Goal: Task Accomplishment & Management: Use online tool/utility

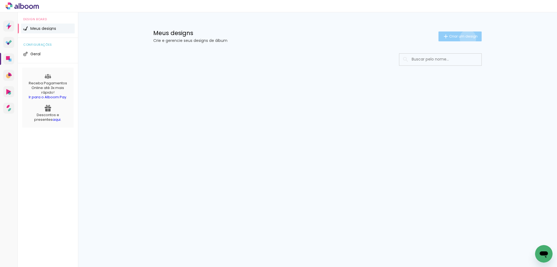
click at [467, 38] on span "Criar um design" at bounding box center [463, 37] width 28 height 4
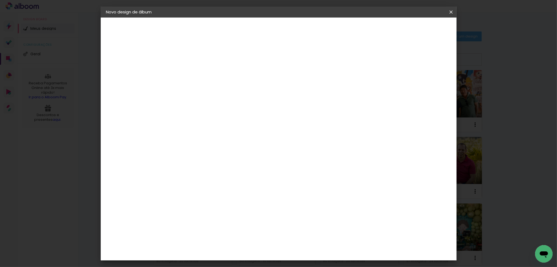
click at [196, 75] on input at bounding box center [196, 73] width 0 height 8
type input "[PERSON_NAME] 12 anos - Basic 20x20"
type paper-input "[PERSON_NAME] 12 anos - Basic 20x20"
click at [252, 32] on paper-button "Avançar" at bounding box center [238, 28] width 27 height 9
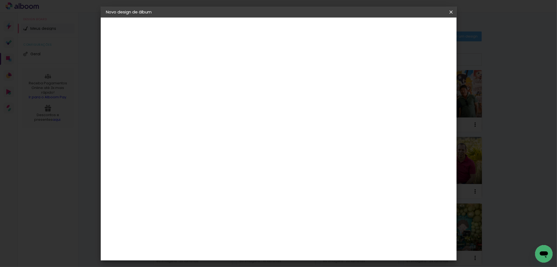
click at [220, 186] on div "DreambooksPro" at bounding box center [210, 188] width 36 height 4
click at [0, 0] on slot "Avançar" at bounding box center [0, 0] width 0 height 0
click at [217, 91] on input "text" at bounding box center [206, 95] width 21 height 8
click at [279, 95] on paper-item "Álbum" at bounding box center [315, 90] width 110 height 11
type input "Álbum"
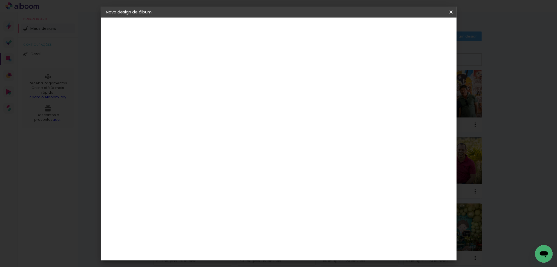
scroll to position [93, 0]
click at [233, 136] on div "Modelo" at bounding box center [219, 140] width 25 height 8
click at [233, 144] on span "20 × 20" at bounding box center [219, 149] width 25 height 11
click at [285, 32] on paper-button "Avançar" at bounding box center [271, 28] width 27 height 9
click at [387, 61] on div at bounding box center [384, 59] width 5 height 5
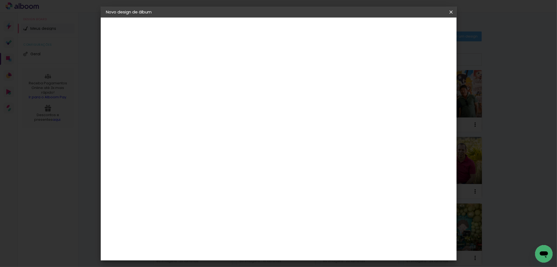
type paper-checkbox "on"
click at [423, 31] on paper-button "Iniciar design" at bounding box center [405, 28] width 36 height 9
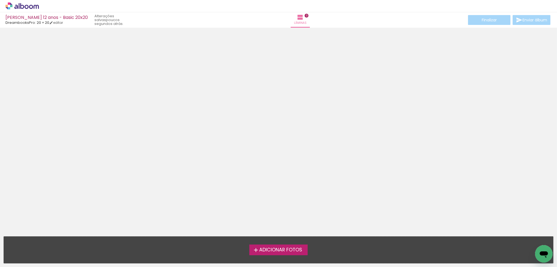
click at [274, 250] on span "Adicionar Fotos" at bounding box center [280, 250] width 43 height 5
click at [0, 0] on input "file" at bounding box center [0, 0] width 0 height 0
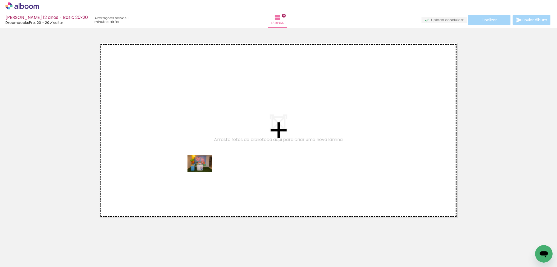
drag, startPoint x: 272, startPoint y: 245, endPoint x: 201, endPoint y: 170, distance: 103.7
click at [201, 170] on quentale-workspace at bounding box center [278, 133] width 557 height 267
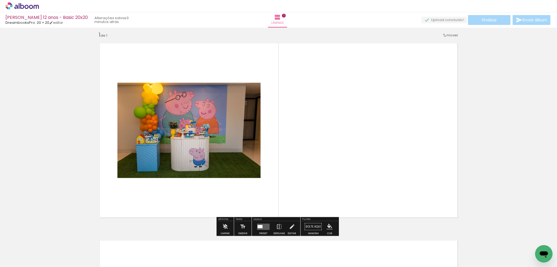
scroll to position [5, 0]
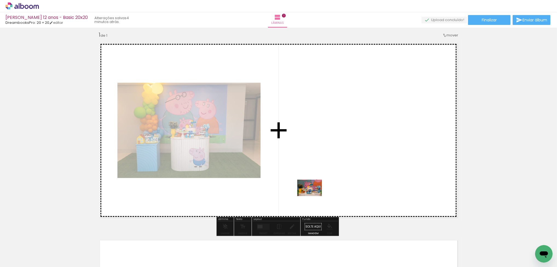
drag, startPoint x: 308, startPoint y: 252, endPoint x: 314, endPoint y: 196, distance: 56.7
click at [314, 196] on quentale-workspace at bounding box center [278, 133] width 557 height 267
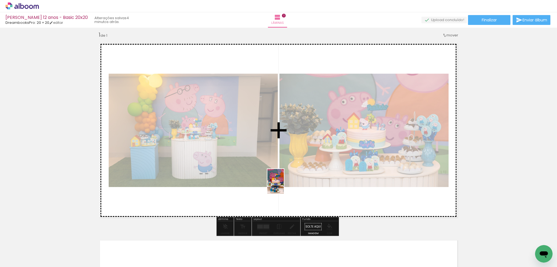
drag, startPoint x: 240, startPoint y: 252, endPoint x: 284, endPoint y: 185, distance: 79.6
click at [284, 185] on quentale-workspace at bounding box center [278, 133] width 557 height 267
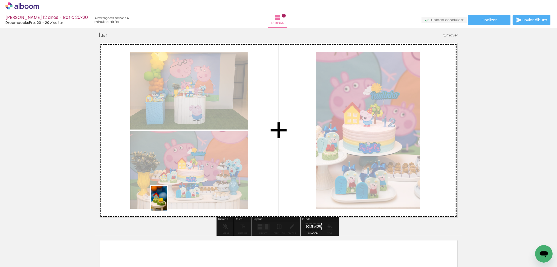
drag, startPoint x: 120, startPoint y: 250, endPoint x: 167, endPoint y: 202, distance: 67.2
click at [167, 202] on quentale-workspace at bounding box center [278, 133] width 557 height 267
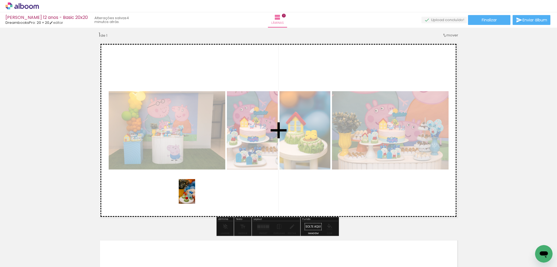
drag, startPoint x: 183, startPoint y: 249, endPoint x: 195, endPoint y: 196, distance: 54.7
click at [195, 196] on quentale-workspace at bounding box center [278, 133] width 557 height 267
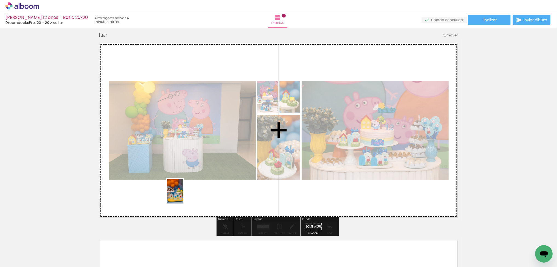
drag, startPoint x: 147, startPoint y: 251, endPoint x: 183, endPoint y: 195, distance: 66.8
click at [183, 195] on quentale-workspace at bounding box center [278, 133] width 557 height 267
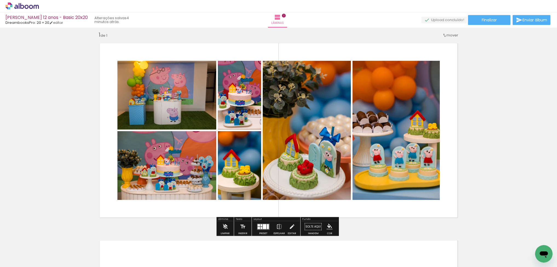
click at [22, 251] on input "Todas as fotos" at bounding box center [15, 250] width 21 height 5
click at [0, 0] on slot "Não utilizadas" at bounding box center [0, 0] width 0 height 0
type input "Não utilizadas"
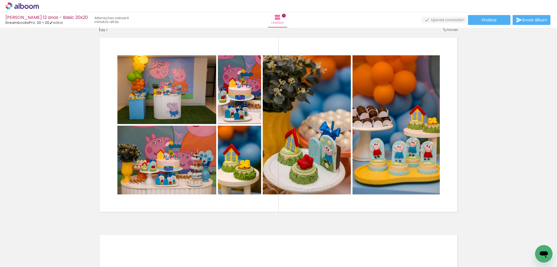
scroll to position [13, 0]
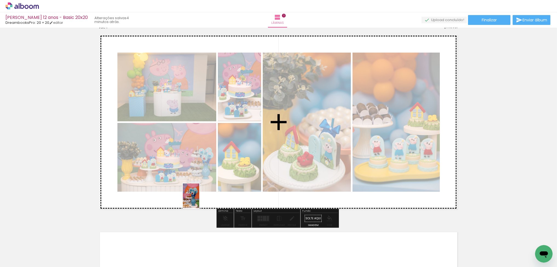
drag, startPoint x: 171, startPoint y: 250, endPoint x: 199, endPoint y: 200, distance: 57.6
click at [199, 200] on quentale-workspace at bounding box center [278, 133] width 557 height 267
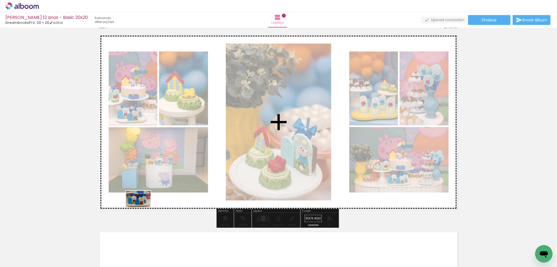
drag, startPoint x: 116, startPoint y: 249, endPoint x: 142, endPoint y: 207, distance: 49.3
click at [142, 207] on quentale-workspace at bounding box center [278, 133] width 557 height 267
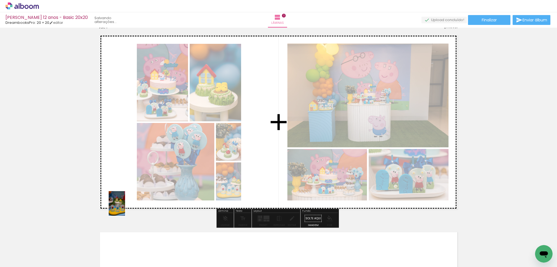
drag, startPoint x: 56, startPoint y: 254, endPoint x: 125, endPoint y: 208, distance: 82.7
click at [125, 208] on quentale-workspace at bounding box center [278, 133] width 557 height 267
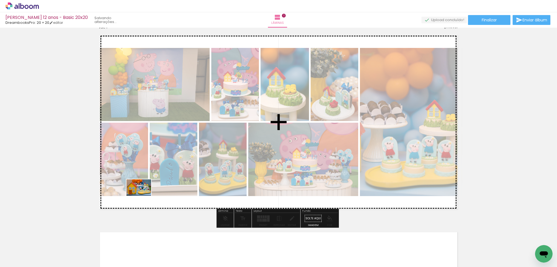
drag, startPoint x: 61, startPoint y: 249, endPoint x: 143, endPoint y: 196, distance: 97.9
click at [143, 196] on quentale-workspace at bounding box center [278, 133] width 557 height 267
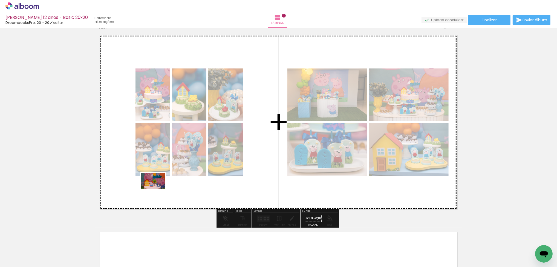
drag, startPoint x: 54, startPoint y: 248, endPoint x: 262, endPoint y: 169, distance: 222.8
click at [160, 188] on quentale-workspace at bounding box center [278, 133] width 557 height 267
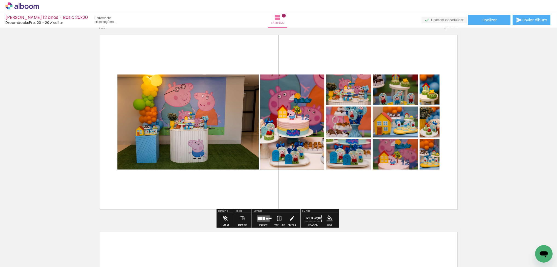
click at [266, 219] on div at bounding box center [267, 219] width 2 height 1
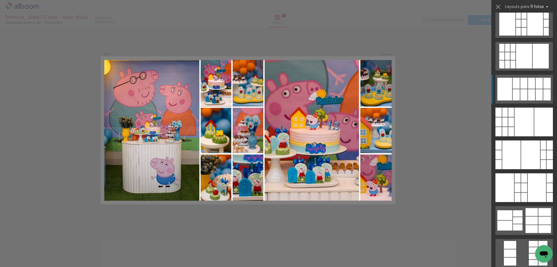
scroll to position [325, 0]
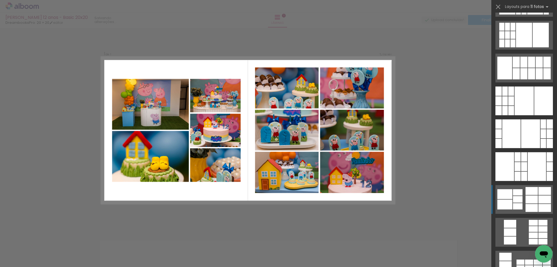
click at [501, 195] on div at bounding box center [505, 194] width 15 height 10
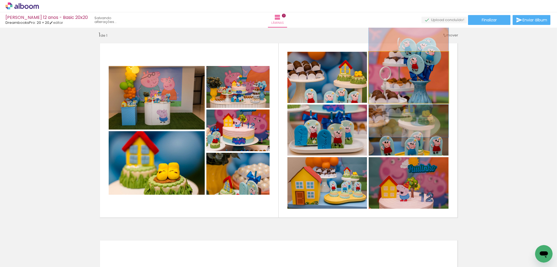
click at [405, 85] on quentale-photo at bounding box center [409, 77] width 80 height 51
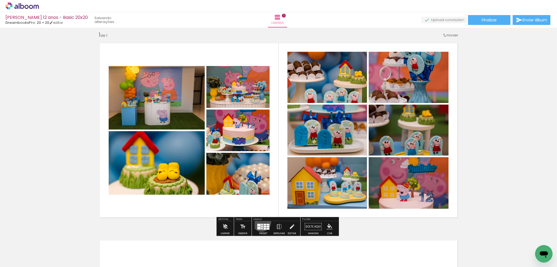
click at [260, 222] on div at bounding box center [263, 226] width 15 height 11
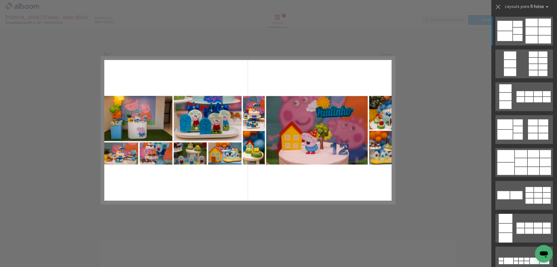
scroll to position [0, 0]
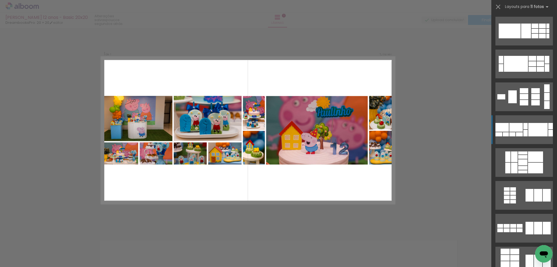
click at [537, 131] on div at bounding box center [538, 129] width 19 height 13
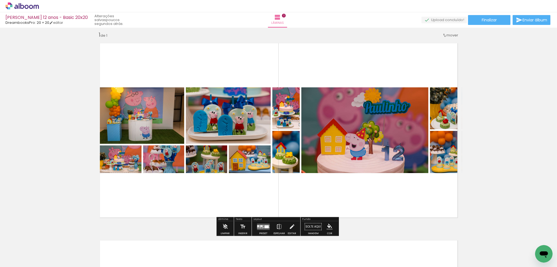
click at [277, 226] on iron-icon at bounding box center [279, 226] width 6 height 11
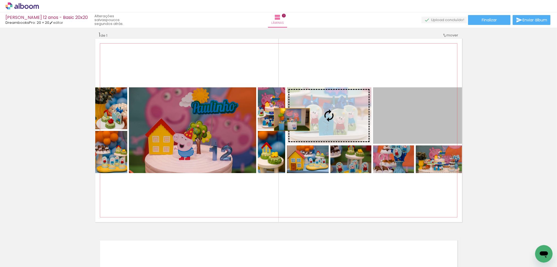
drag, startPoint x: 399, startPoint y: 115, endPoint x: 193, endPoint y: 117, distance: 206.5
click at [0, 0] on slot at bounding box center [0, 0] width 0 height 0
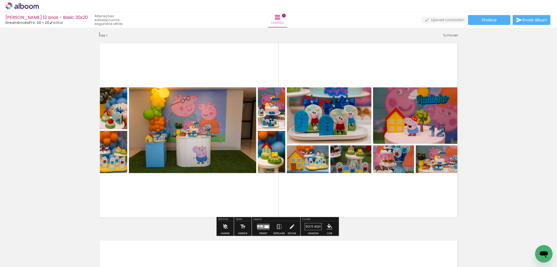
click at [525, 140] on div "Inserir lâmina 1 de 1" at bounding box center [278, 222] width 557 height 395
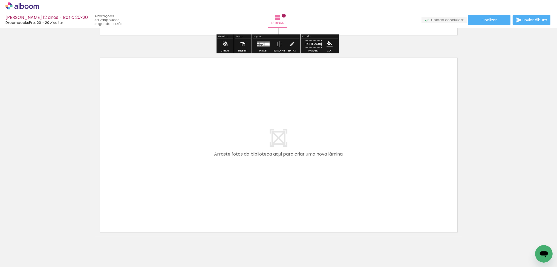
scroll to position [210, 0]
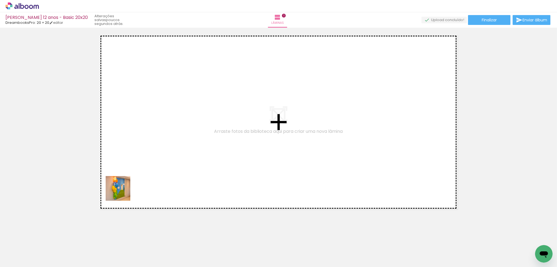
drag, startPoint x: 55, startPoint y: 247, endPoint x: 139, endPoint y: 180, distance: 107.2
click at [139, 180] on quentale-workspace at bounding box center [278, 133] width 557 height 267
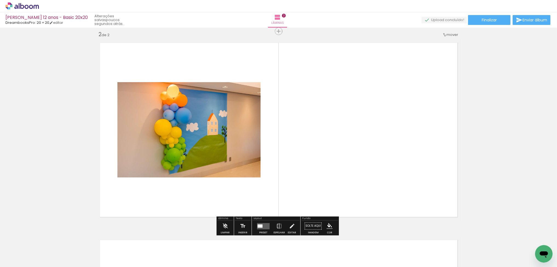
scroll to position [202, 0]
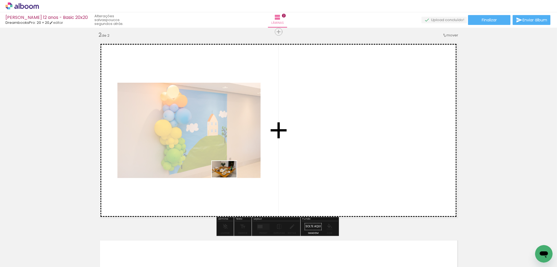
drag, startPoint x: 76, startPoint y: 236, endPoint x: 230, endPoint y: 177, distance: 165.3
click at [230, 177] on quentale-workspace at bounding box center [278, 133] width 557 height 267
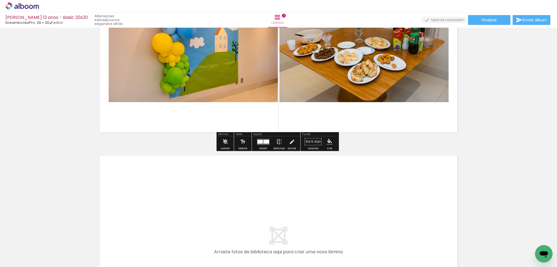
scroll to position [378, 0]
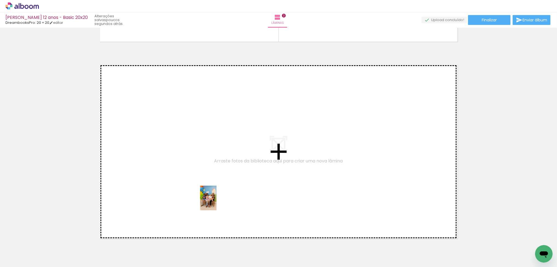
drag, startPoint x: 244, startPoint y: 246, endPoint x: 217, endPoint y: 202, distance: 52.3
click at [217, 202] on quentale-workspace at bounding box center [278, 133] width 557 height 267
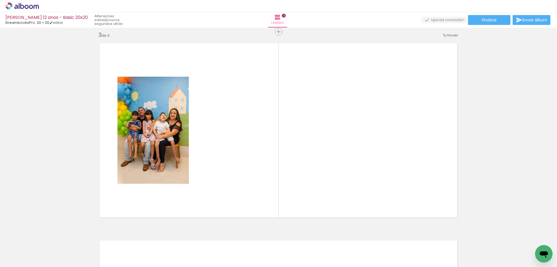
scroll to position [0, 132]
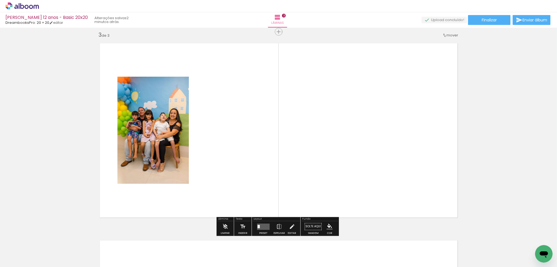
click at [24, 263] on span "Adicionar Fotos" at bounding box center [19, 264] width 16 height 6
click at [0, 0] on input "file" at bounding box center [0, 0] width 0 height 0
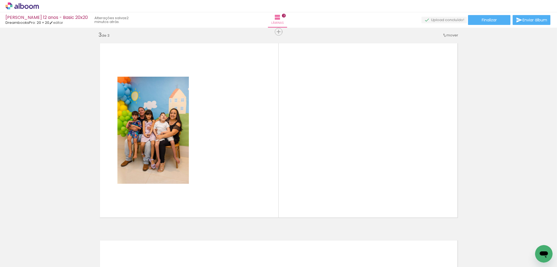
scroll to position [0, 0]
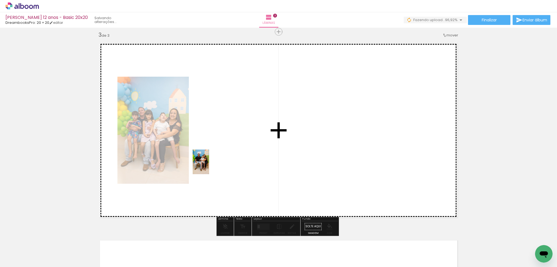
drag, startPoint x: 116, startPoint y: 248, endPoint x: 209, endPoint y: 166, distance: 123.8
click at [209, 166] on quentale-workspace at bounding box center [278, 133] width 557 height 267
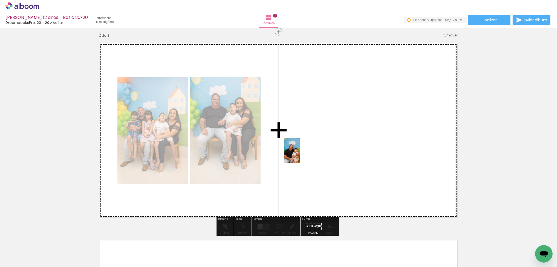
drag, startPoint x: 142, startPoint y: 246, endPoint x: 300, endPoint y: 155, distance: 182.9
click at [300, 155] on quentale-workspace at bounding box center [278, 133] width 557 height 267
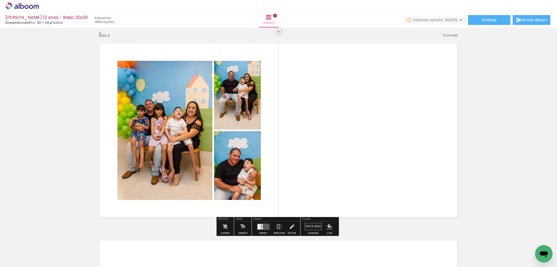
scroll to position [0, 992]
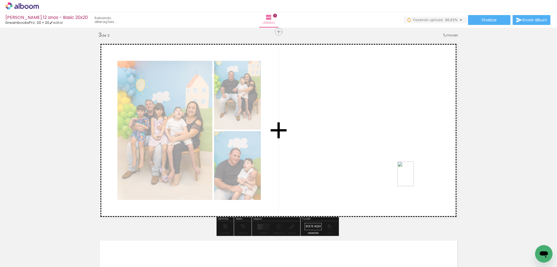
drag, startPoint x: 538, startPoint y: 241, endPoint x: 460, endPoint y: 208, distance: 85.1
click at [414, 178] on quentale-workspace at bounding box center [278, 133] width 557 height 267
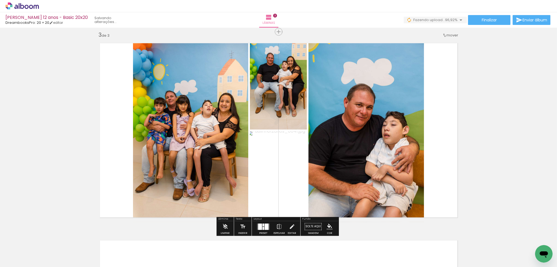
scroll to position [0, 961]
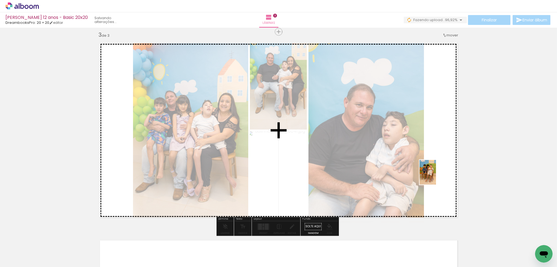
drag, startPoint x: 538, startPoint y: 242, endPoint x: 436, endPoint y: 176, distance: 120.7
click at [436, 176] on quentale-workspace at bounding box center [278, 133] width 557 height 267
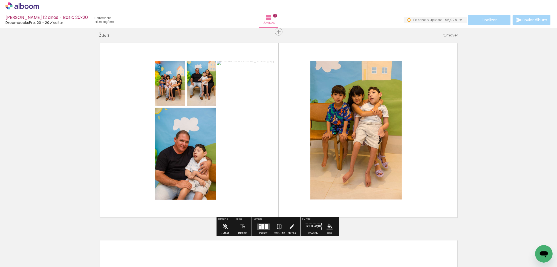
scroll to position [0, 931]
click at [260, 229] on quentale-layouter at bounding box center [263, 226] width 13 height 6
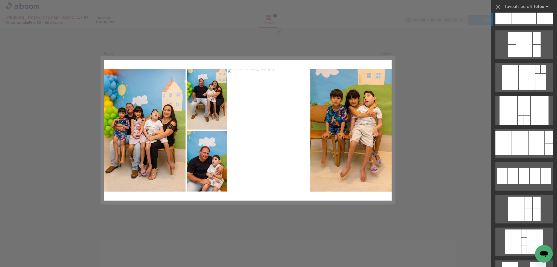
scroll to position [171, 0]
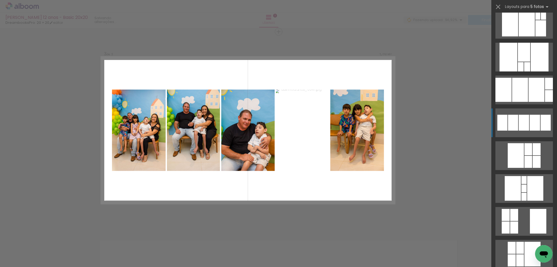
click at [514, 126] on div at bounding box center [513, 123] width 10 height 16
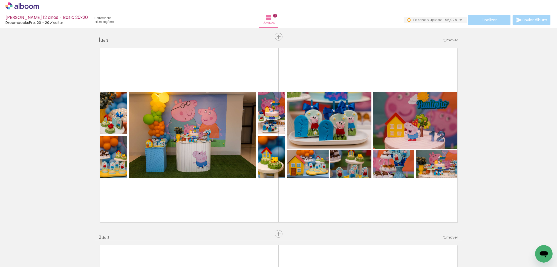
scroll to position [0, 931]
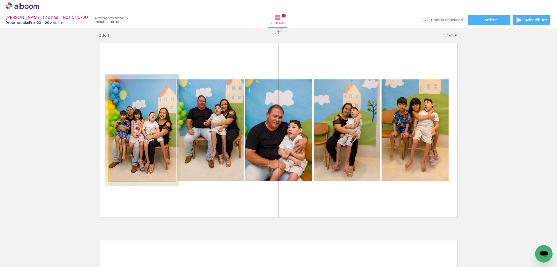
type paper-slider "109"
click at [121, 86] on div at bounding box center [123, 85] width 5 height 5
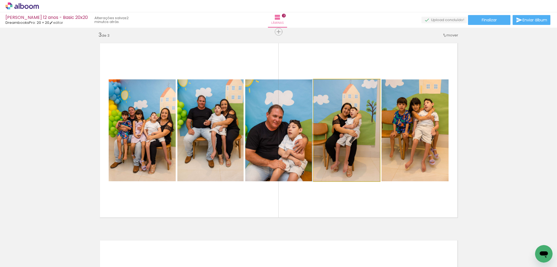
drag, startPoint x: 355, startPoint y: 131, endPoint x: 280, endPoint y: 130, distance: 74.8
click at [0, 0] on slot at bounding box center [0, 0] width 0 height 0
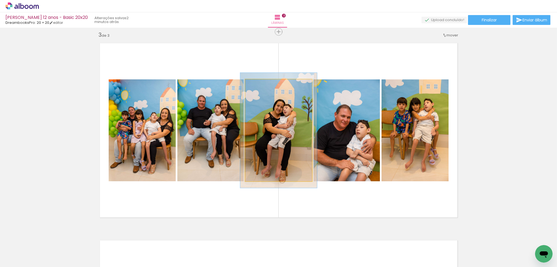
type paper-slider "113"
click at [259, 85] on div at bounding box center [260, 85] width 5 height 5
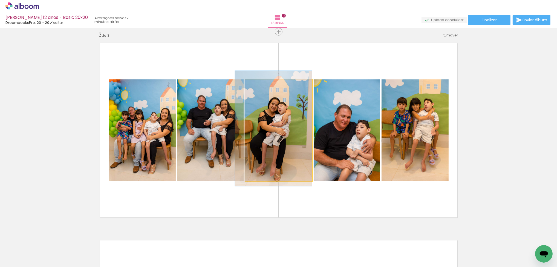
drag, startPoint x: 272, startPoint y: 113, endPoint x: 266, endPoint y: 110, distance: 6.7
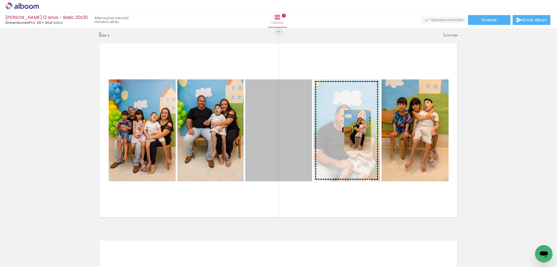
drag, startPoint x: 292, startPoint y: 129, endPoint x: 356, endPoint y: 130, distance: 63.8
click at [0, 0] on slot at bounding box center [0, 0] width 0 height 0
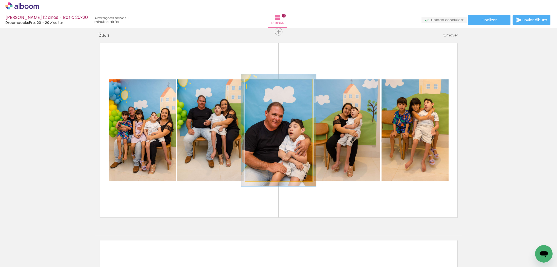
type paper-slider "113"
click at [259, 87] on div at bounding box center [259, 85] width 9 height 9
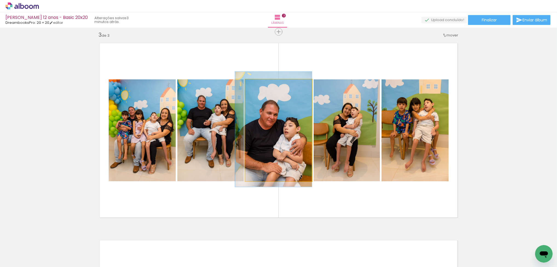
drag, startPoint x: 294, startPoint y: 117, endPoint x: 288, endPoint y: 116, distance: 5.3
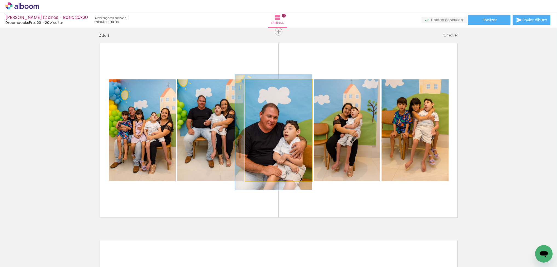
drag, startPoint x: 288, startPoint y: 116, endPoint x: 287, endPoint y: 119, distance: 3.2
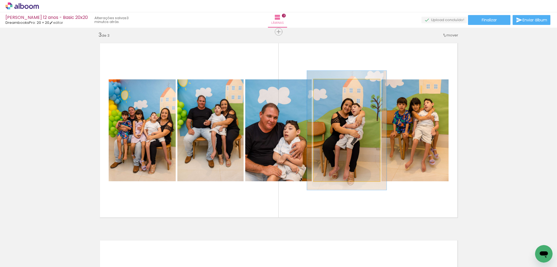
drag, startPoint x: 325, startPoint y: 85, endPoint x: 329, endPoint y: 84, distance: 3.3
click at [329, 84] on div at bounding box center [329, 85] width 5 height 5
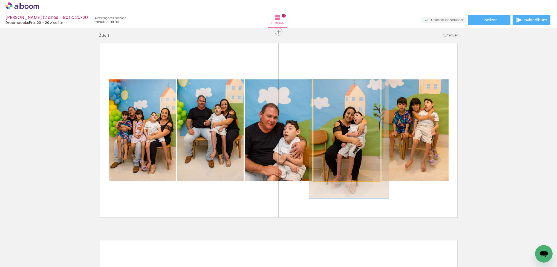
drag, startPoint x: 337, startPoint y: 133, endPoint x: 339, endPoint y: 154, distance: 21.2
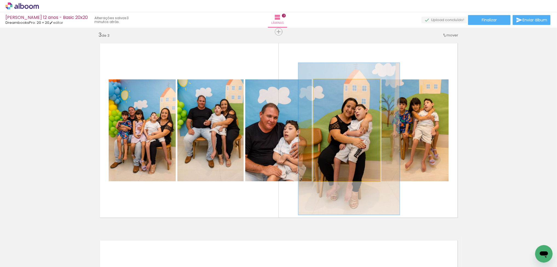
drag, startPoint x: 329, startPoint y: 85, endPoint x: 336, endPoint y: 86, distance: 6.9
type paper-slider "149"
click at [336, 86] on div at bounding box center [337, 85] width 5 height 5
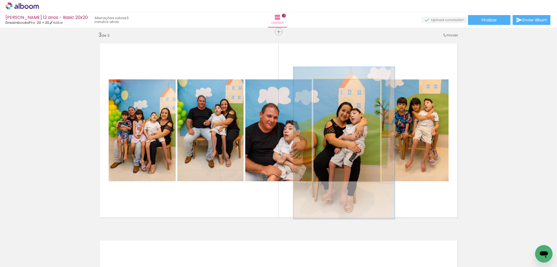
drag, startPoint x: 352, startPoint y: 122, endPoint x: 348, endPoint y: 124, distance: 3.9
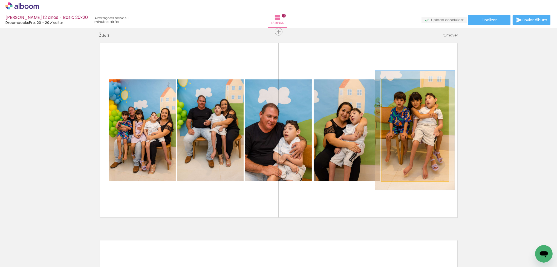
drag, startPoint x: 393, startPoint y: 85, endPoint x: 396, endPoint y: 85, distance: 3.6
type paper-slider "119"
click at [396, 85] on div at bounding box center [397, 85] width 5 height 5
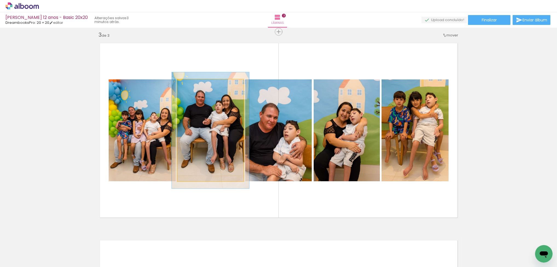
type paper-slider "114"
click at [192, 86] on div at bounding box center [192, 85] width 5 height 5
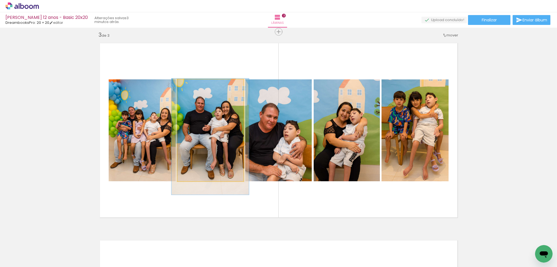
drag, startPoint x: 208, startPoint y: 113, endPoint x: 208, endPoint y: 118, distance: 4.9
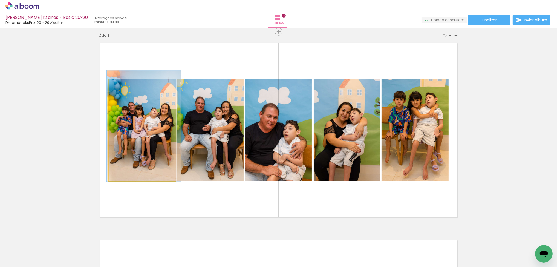
drag, startPoint x: 135, startPoint y: 108, endPoint x: 135, endPoint y: 105, distance: 3.3
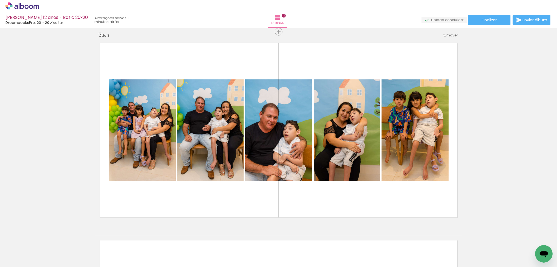
scroll to position [0, 0]
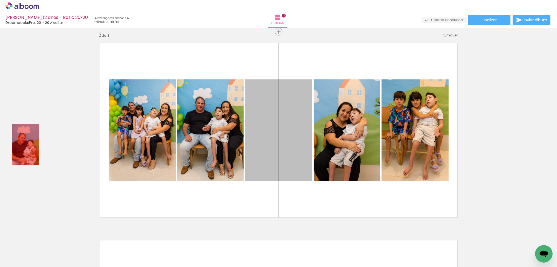
drag, startPoint x: 268, startPoint y: 154, endPoint x: 24, endPoint y: 145, distance: 244.7
click at [24, 145] on div "Inserir lâmina 1 de 3 Inserir lâmina 2 de 3 Inserir lâmina 3 de 3" at bounding box center [278, 24] width 557 height 789
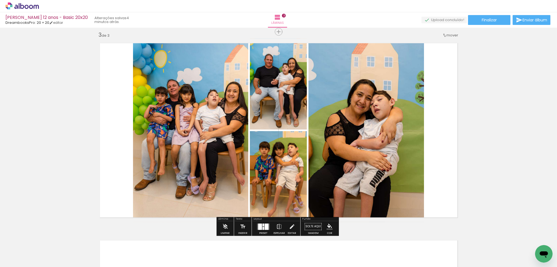
click at [260, 239] on iron-icon at bounding box center [258, 238] width 6 height 6
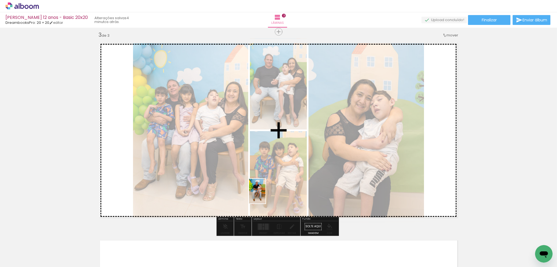
drag, startPoint x: 242, startPoint y: 247, endPoint x: 283, endPoint y: 188, distance: 72.1
click at [266, 195] on quentale-workspace at bounding box center [278, 133] width 557 height 267
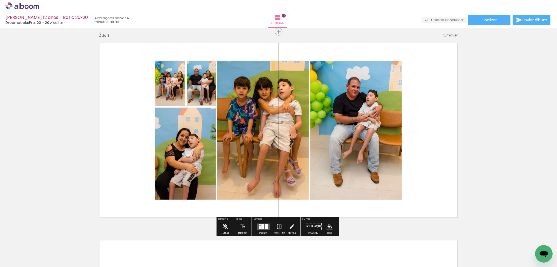
click at [263, 228] on div at bounding box center [263, 226] width 3 height 5
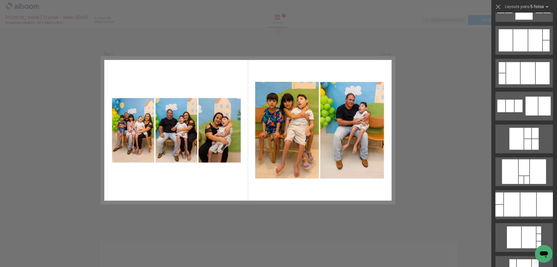
scroll to position [651, 0]
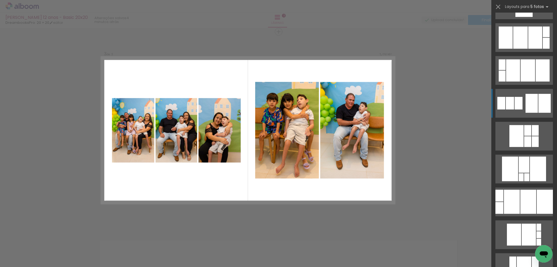
click at [526, 106] on div at bounding box center [532, 103] width 12 height 19
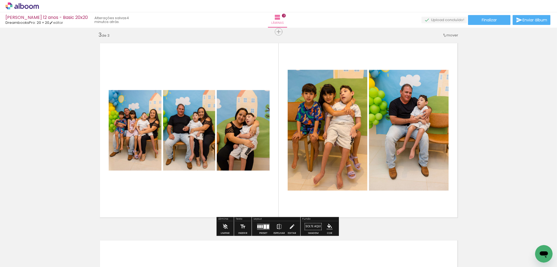
click at [277, 224] on iron-icon at bounding box center [279, 226] width 6 height 11
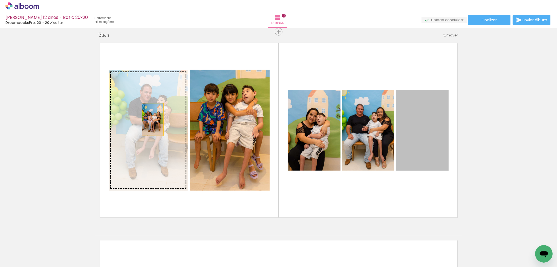
drag, startPoint x: 421, startPoint y: 132, endPoint x: 149, endPoint y: 119, distance: 272.5
click at [0, 0] on slot at bounding box center [0, 0] width 0 height 0
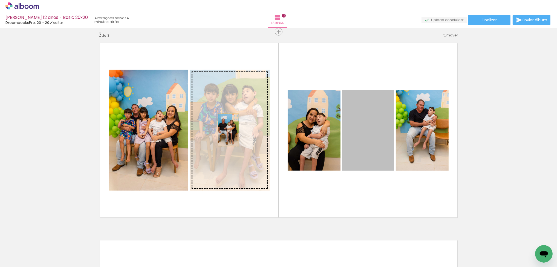
drag, startPoint x: 368, startPoint y: 141, endPoint x: 227, endPoint y: 130, distance: 141.7
click at [0, 0] on slot at bounding box center [0, 0] width 0 height 0
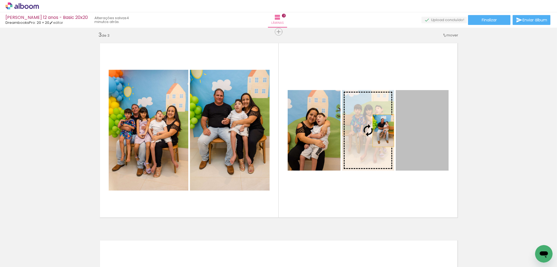
drag, startPoint x: 420, startPoint y: 130, endPoint x: 358, endPoint y: 132, distance: 61.1
click at [0, 0] on slot at bounding box center [0, 0] width 0 height 0
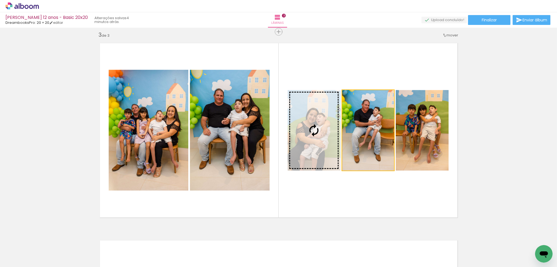
drag, startPoint x: 371, startPoint y: 125, endPoint x: 311, endPoint y: 125, distance: 60.0
click at [0, 0] on slot at bounding box center [0, 0] width 0 height 0
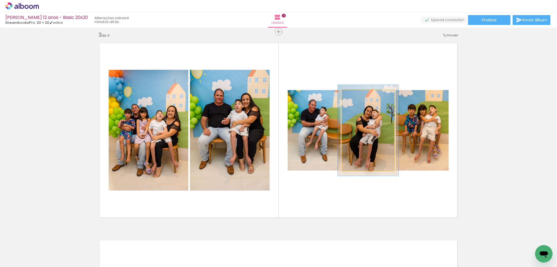
drag, startPoint x: 354, startPoint y: 96, endPoint x: 357, endPoint y: 98, distance: 4.7
type paper-slider "114"
click at [356, 95] on div at bounding box center [357, 95] width 5 height 5
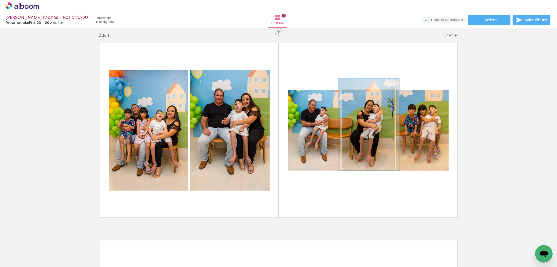
drag, startPoint x: 365, startPoint y: 129, endPoint x: 366, endPoint y: 123, distance: 6.0
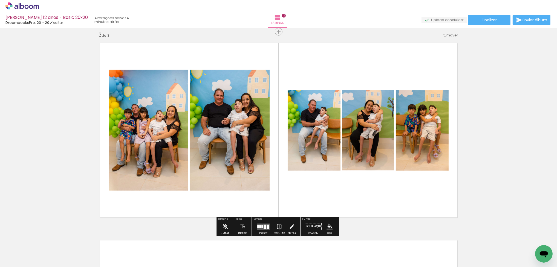
click at [478, 132] on div "Inserir lâmina 1 de 3 Inserir lâmina 2 de 3 Inserir lâmina 3 de 3" at bounding box center [278, 24] width 557 height 789
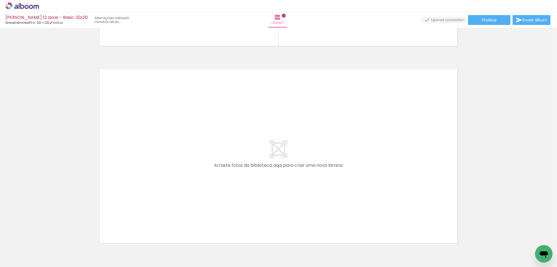
scroll to position [549, 0]
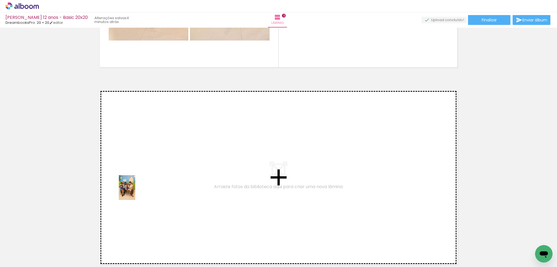
drag, startPoint x: 58, startPoint y: 247, endPoint x: 135, endPoint y: 192, distance: 94.8
click at [135, 192] on quentale-workspace at bounding box center [278, 133] width 557 height 267
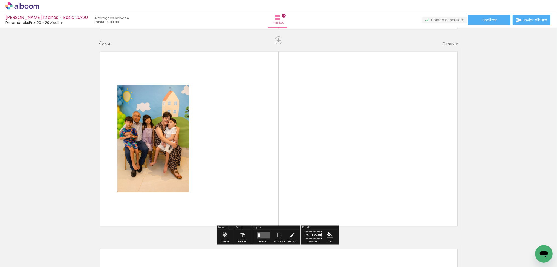
scroll to position [596, 0]
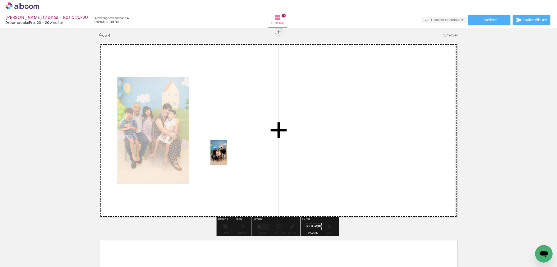
drag, startPoint x: 210, startPoint y: 245, endPoint x: 227, endPoint y: 156, distance: 90.6
click at [227, 156] on quentale-workspace at bounding box center [278, 133] width 557 height 267
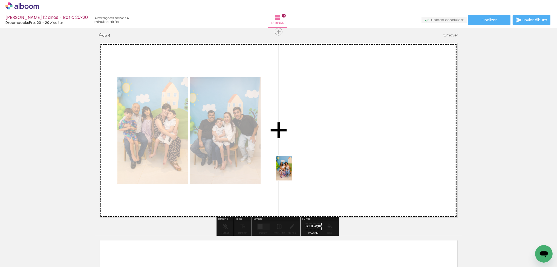
drag, startPoint x: 151, startPoint y: 250, endPoint x: 295, endPoint y: 167, distance: 167.1
click at [295, 167] on quentale-workspace at bounding box center [278, 133] width 557 height 267
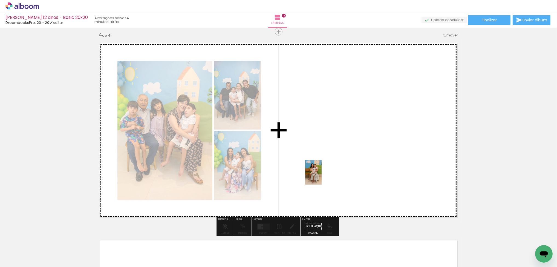
drag, startPoint x: 151, startPoint y: 250, endPoint x: 332, endPoint y: 179, distance: 194.3
click at [322, 176] on quentale-workspace at bounding box center [278, 133] width 557 height 267
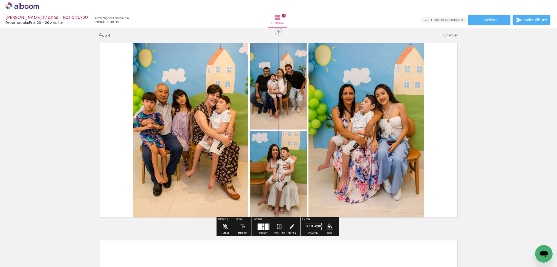
click at [263, 228] on div at bounding box center [264, 228] width 2 height 3
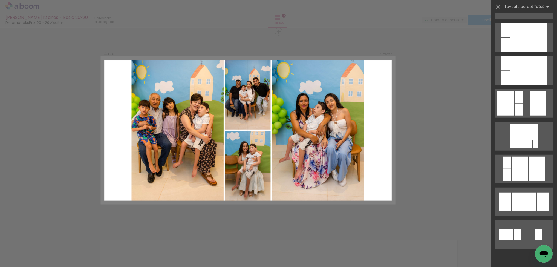
scroll to position [0, 0]
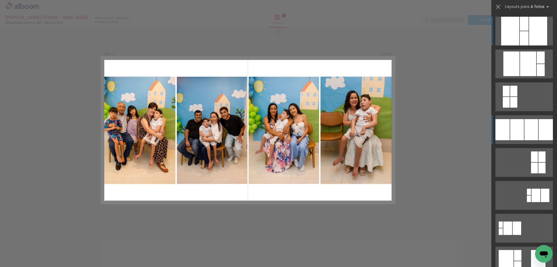
click at [536, 129] on div at bounding box center [532, 129] width 14 height 21
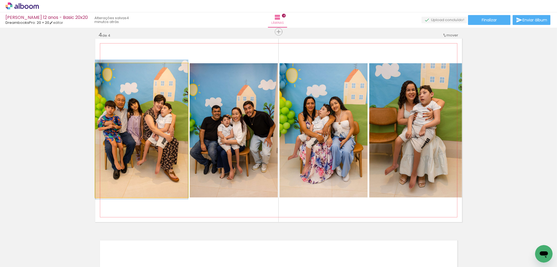
drag, startPoint x: 159, startPoint y: 137, endPoint x: 168, endPoint y: 137, distance: 9.3
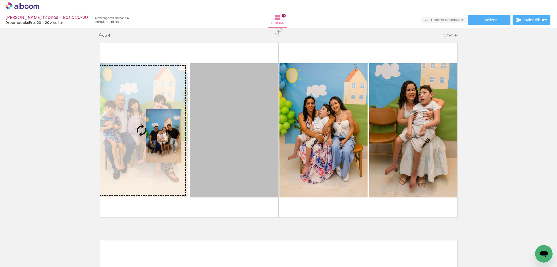
drag, startPoint x: 222, startPoint y: 136, endPoint x: 156, endPoint y: 136, distance: 66.0
click at [0, 0] on slot at bounding box center [0, 0] width 0 height 0
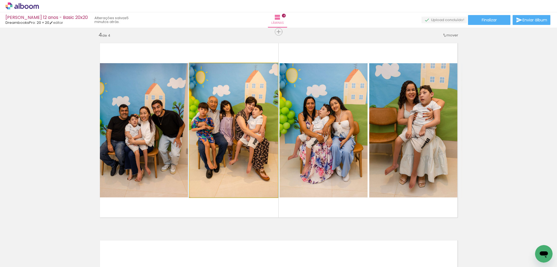
drag, startPoint x: 219, startPoint y: 120, endPoint x: 219, endPoint y: 125, distance: 4.7
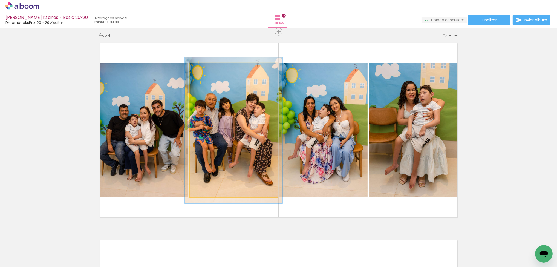
type paper-slider "110"
click at [203, 70] on div at bounding box center [204, 69] width 5 height 5
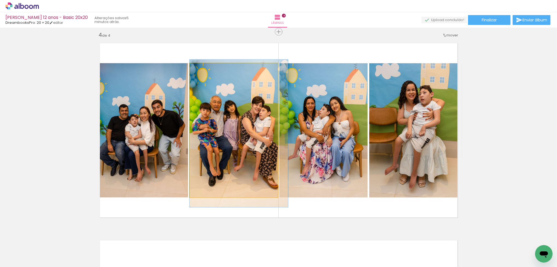
drag, startPoint x: 242, startPoint y: 92, endPoint x: 248, endPoint y: 94, distance: 6.8
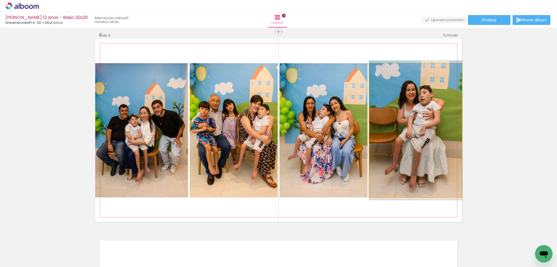
drag, startPoint x: 410, startPoint y: 128, endPoint x: 410, endPoint y: 131, distance: 3.3
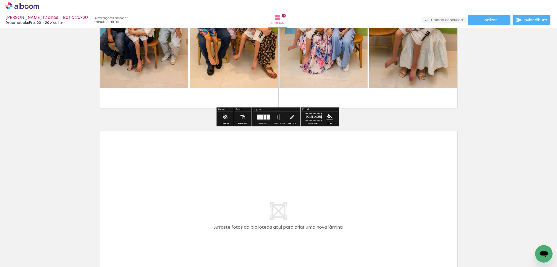
scroll to position [783, 0]
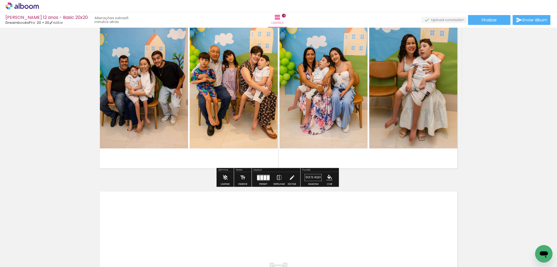
scroll to position [722, 0]
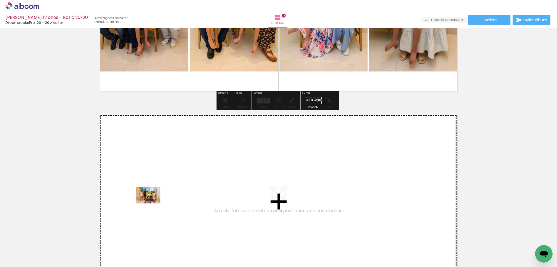
drag, startPoint x: 150, startPoint y: 247, endPoint x: 152, endPoint y: 203, distance: 43.6
click at [152, 203] on quentale-workspace at bounding box center [278, 133] width 557 height 267
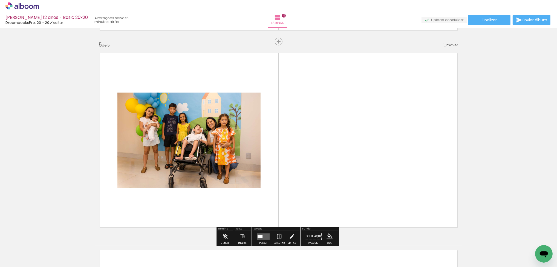
scroll to position [794, 0]
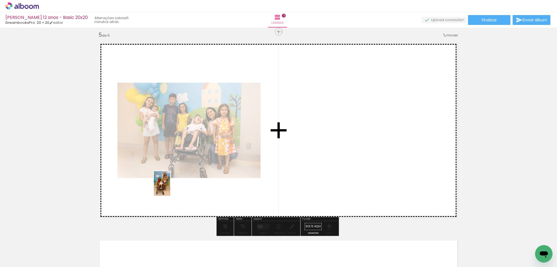
drag, startPoint x: 151, startPoint y: 242, endPoint x: 170, endPoint y: 188, distance: 57.2
click at [170, 188] on quentale-workspace at bounding box center [278, 133] width 557 height 267
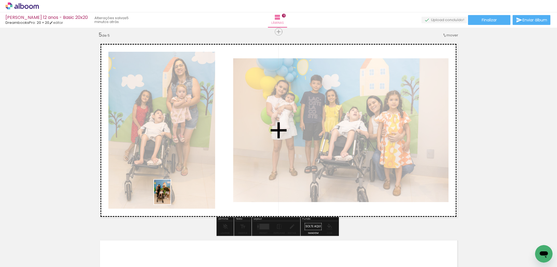
drag, startPoint x: 152, startPoint y: 248, endPoint x: 171, endPoint y: 196, distance: 55.5
click at [171, 196] on quentale-workspace at bounding box center [278, 133] width 557 height 267
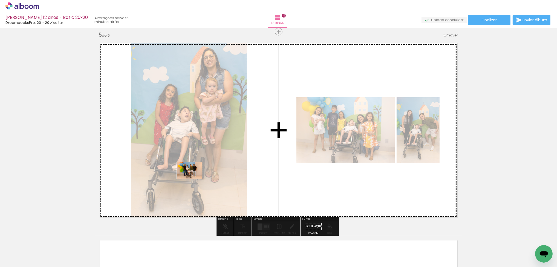
drag, startPoint x: 156, startPoint y: 248, endPoint x: 194, endPoint y: 179, distance: 79.1
click at [194, 179] on quentale-workspace at bounding box center [278, 133] width 557 height 267
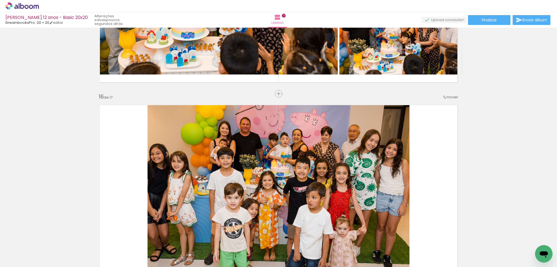
scroll to position [2966, 0]
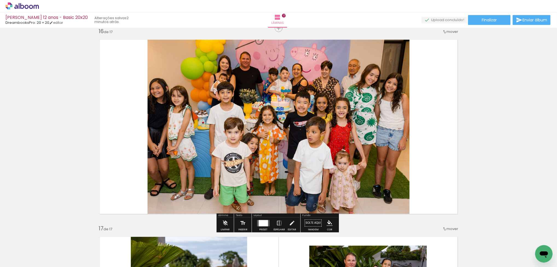
click at [18, 261] on span "Adicionar Fotos" at bounding box center [19, 264] width 16 height 6
click at [0, 0] on input "file" at bounding box center [0, 0] width 0 height 0
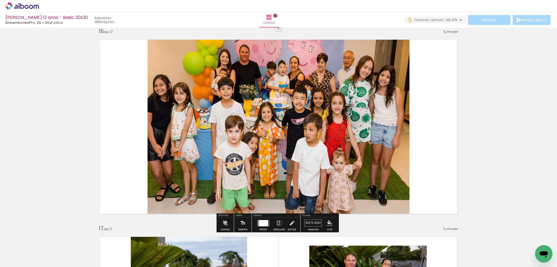
click at [260, 225] on div at bounding box center [263, 223] width 9 height 6
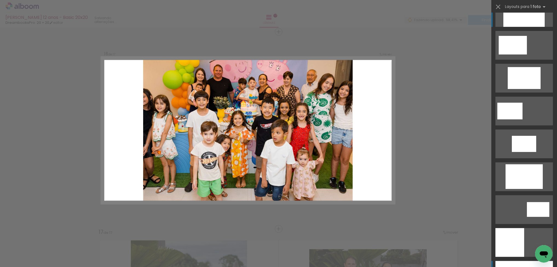
scroll to position [0, 0]
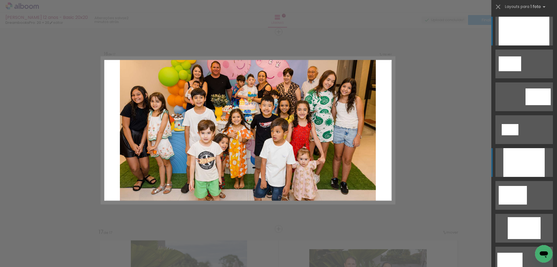
click at [522, 31] on div at bounding box center [524, 31] width 51 height 29
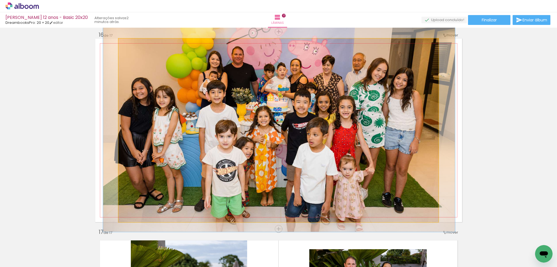
drag, startPoint x: 366, startPoint y: 123, endPoint x: 365, endPoint y: 126, distance: 2.8
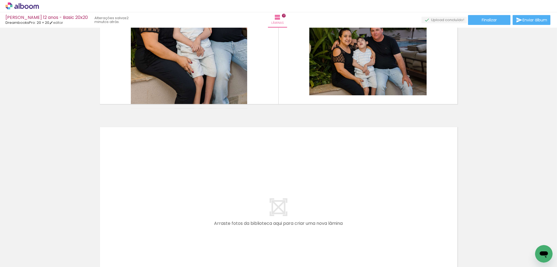
scroll to position [3158, 0]
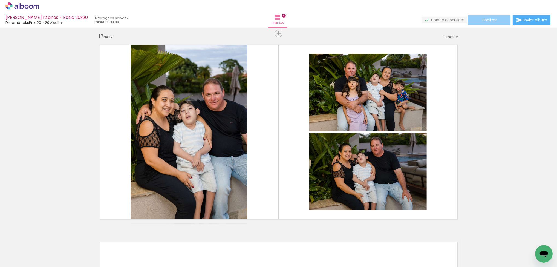
click at [485, 22] on span "Finalizar" at bounding box center [489, 20] width 15 height 4
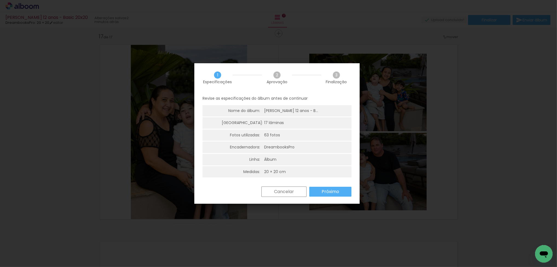
click at [0, 0] on slot "Próximo" at bounding box center [0, 0] width 0 height 0
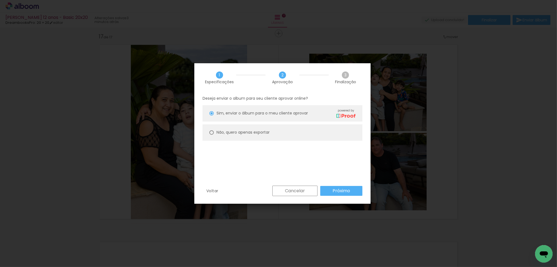
click at [0, 0] on slot "Não, quero apenas exportar" at bounding box center [0, 0] width 0 height 0
type paper-radio-button "on"
click at [0, 0] on slot "Próximo" at bounding box center [0, 0] width 0 height 0
type input "Alta, 300 DPI"
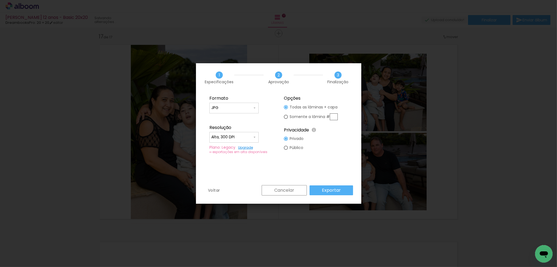
click at [0, 0] on slot "Exportar" at bounding box center [0, 0] width 0 height 0
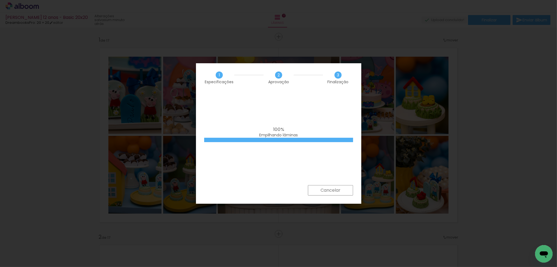
scroll to position [3158, 0]
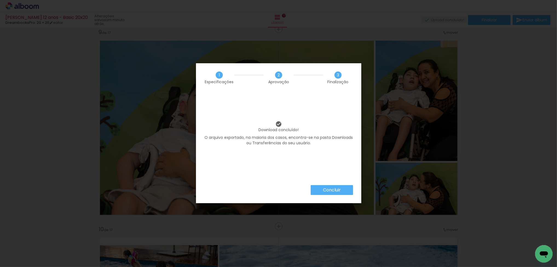
click at [0, 0] on slot "Concluir" at bounding box center [0, 0] width 0 height 0
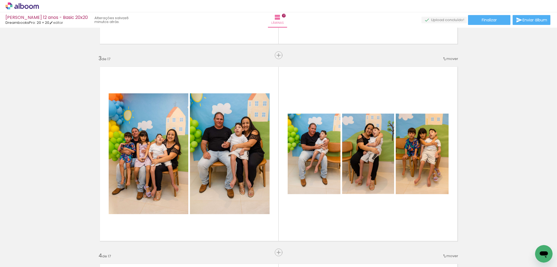
scroll to position [306, 0]
